Goal: Navigation & Orientation: Find specific page/section

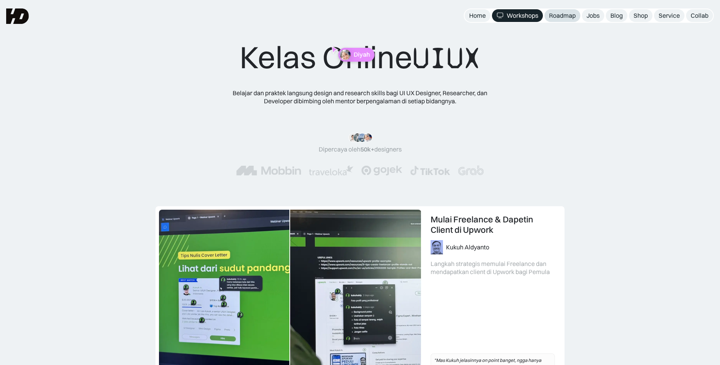
click at [557, 15] on div "Roadmap" at bounding box center [562, 16] width 27 height 8
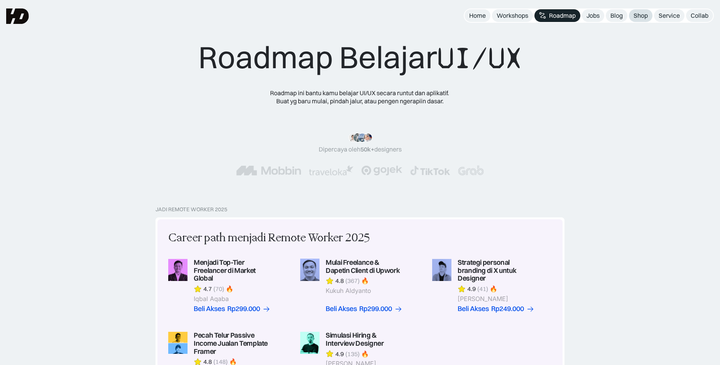
click at [649, 17] on link "Shop" at bounding box center [641, 15] width 24 height 13
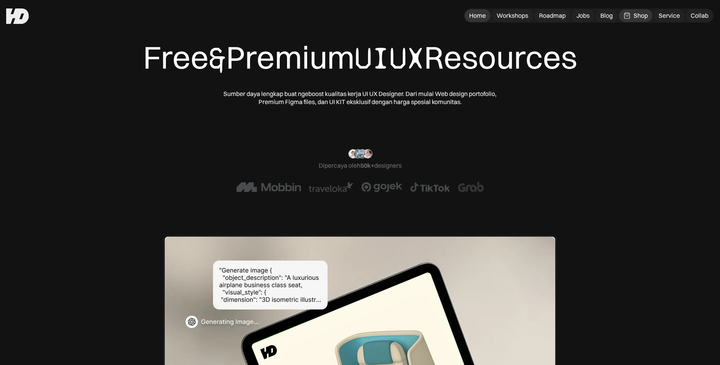
click at [478, 16] on div "Home" at bounding box center [477, 16] width 17 height 8
